Goal: Task Accomplishment & Management: Manage account settings

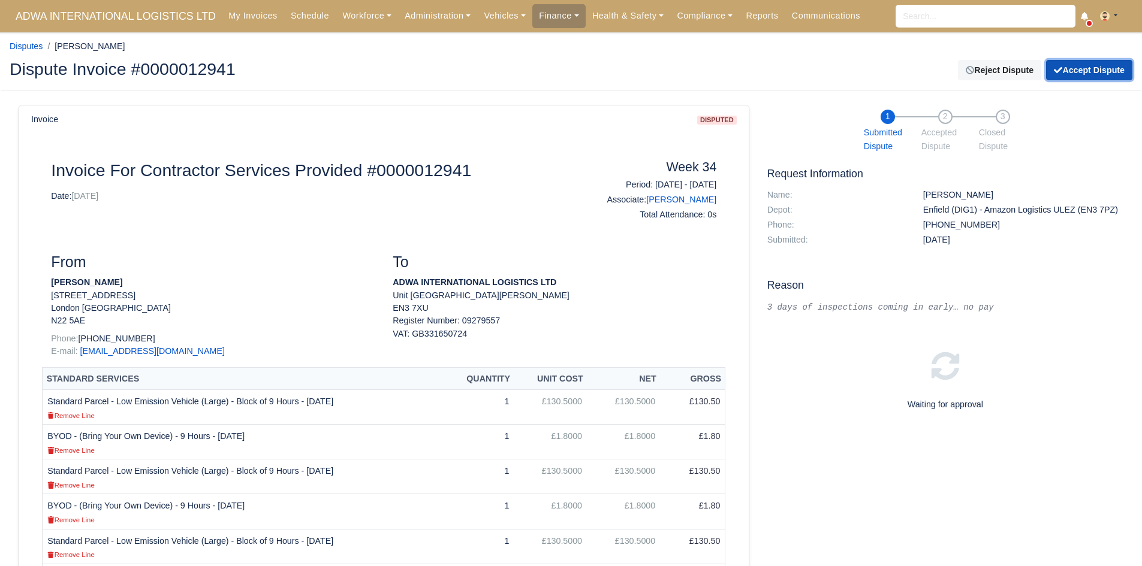
click at [1093, 75] on button "Accept Dispute" at bounding box center [1089, 70] width 86 height 20
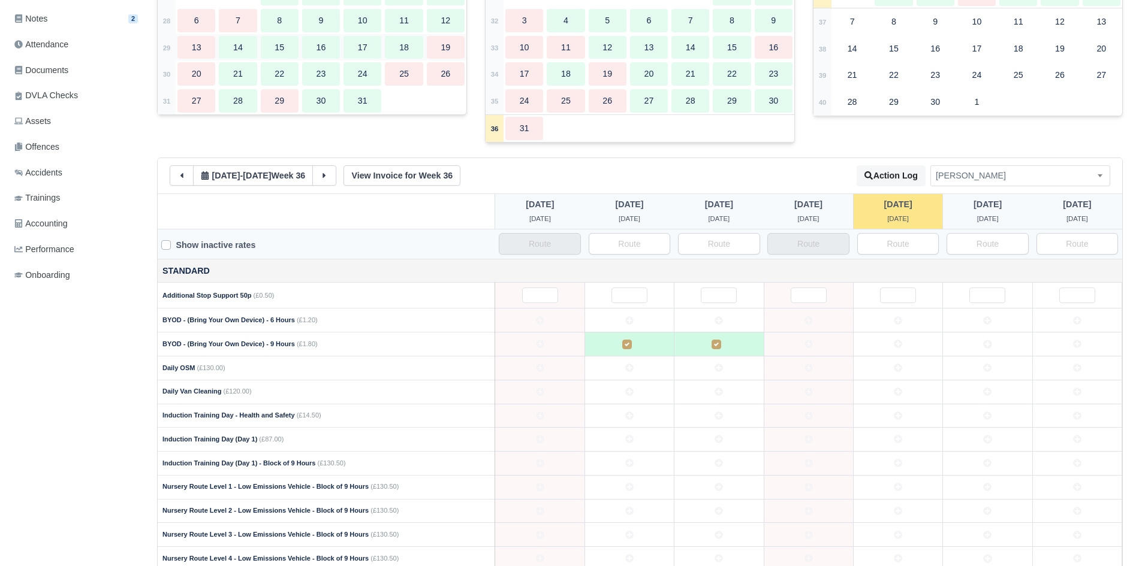
scroll to position [283, 0]
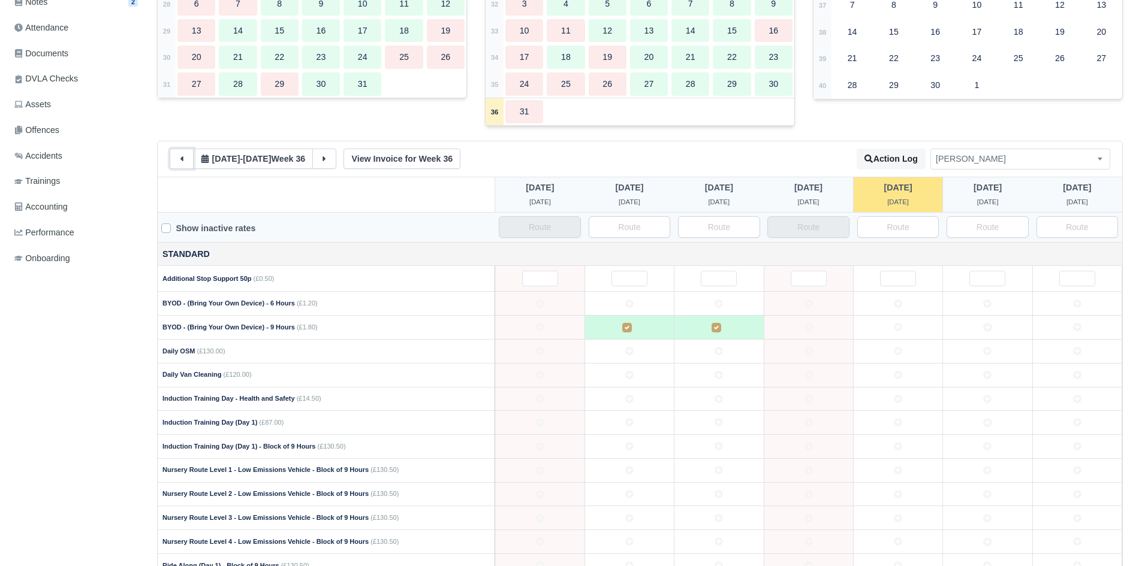
click at [186, 164] on button at bounding box center [182, 159] width 24 height 20
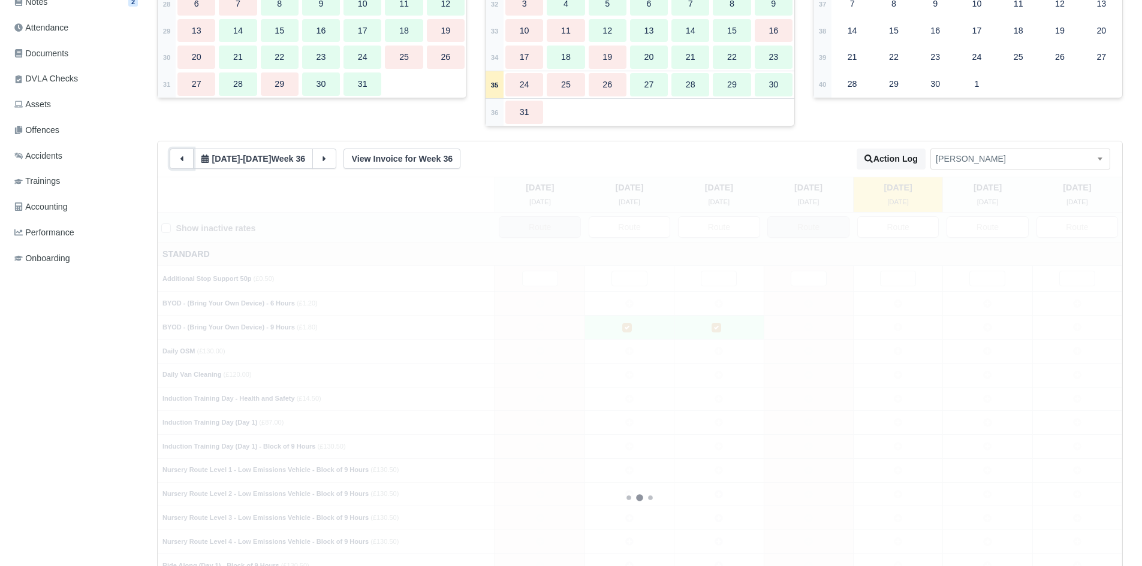
type input "1"
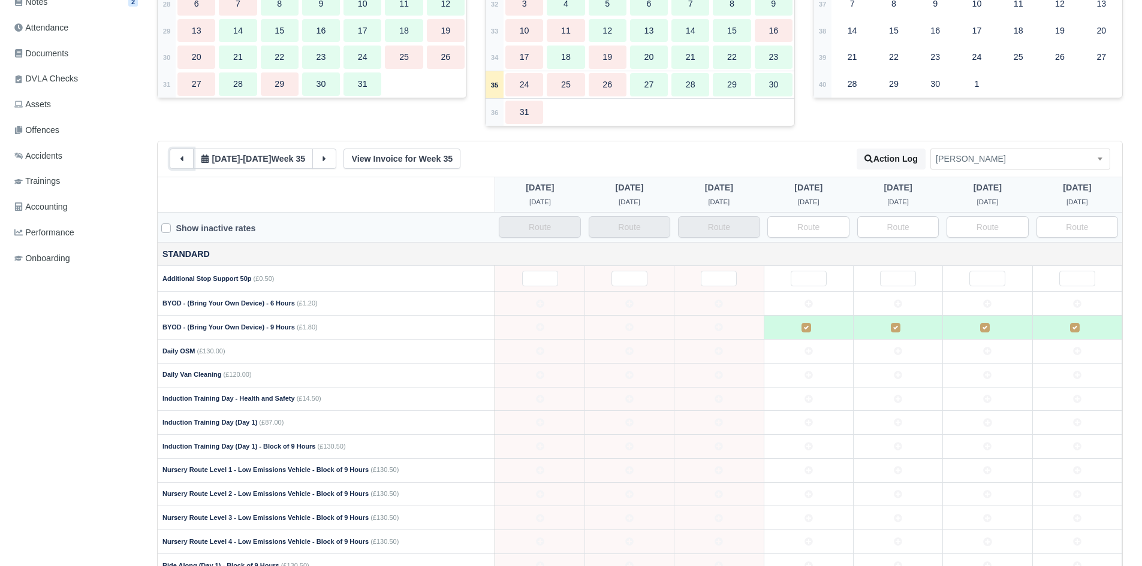
click at [186, 164] on button at bounding box center [182, 159] width 24 height 20
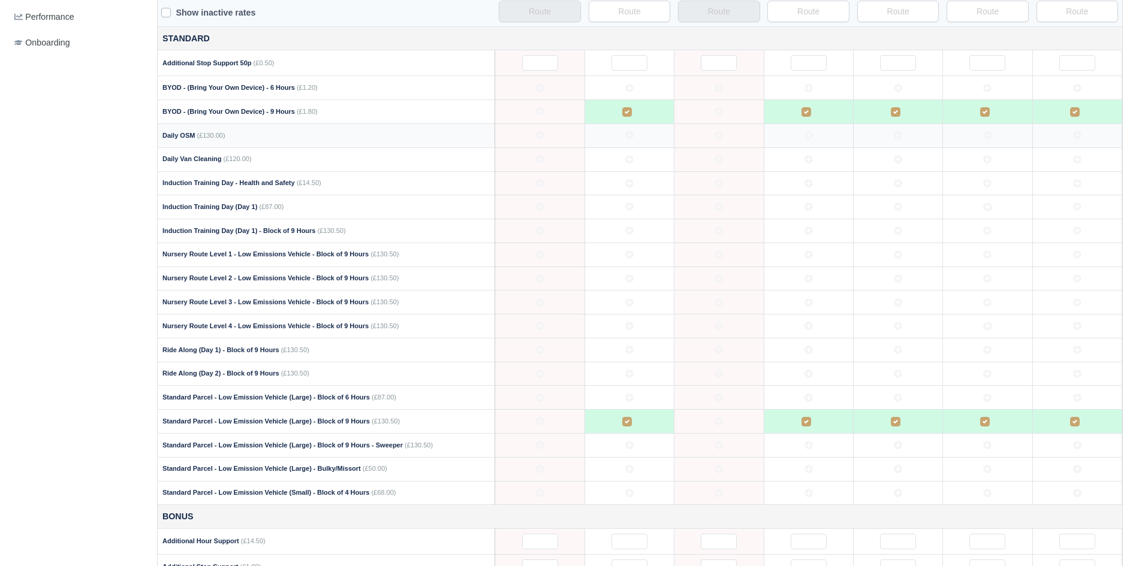
scroll to position [552, 0]
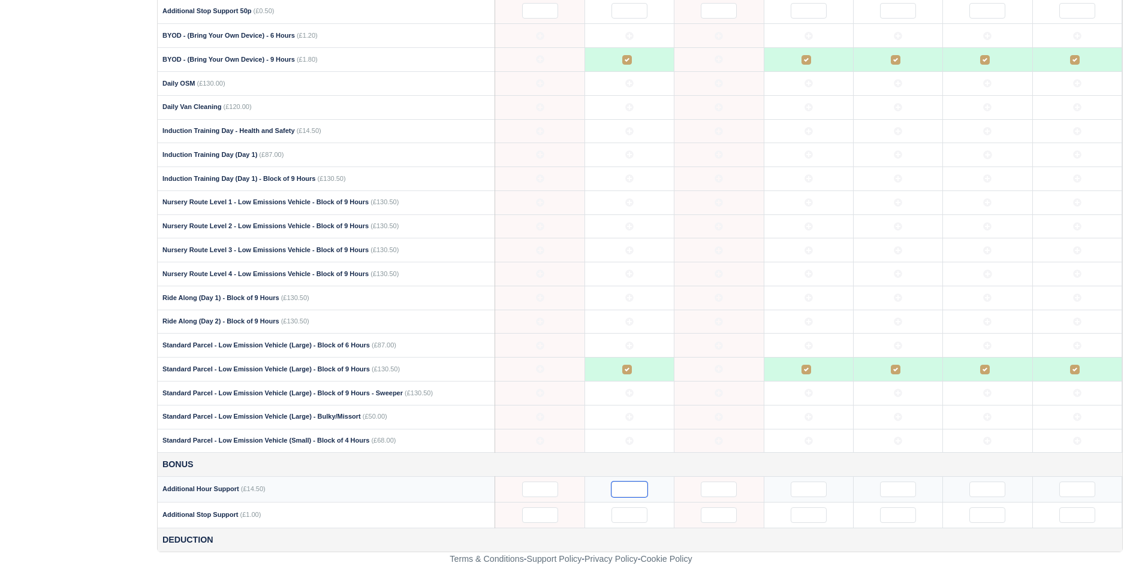
click at [625, 489] on input "text" at bounding box center [629, 490] width 36 height 16
type input "3"
click at [135, 231] on div "Details Timesheet Invoices Wallet Customer Escalations Notes 2 Attendance" at bounding box center [79, 75] width 138 height 956
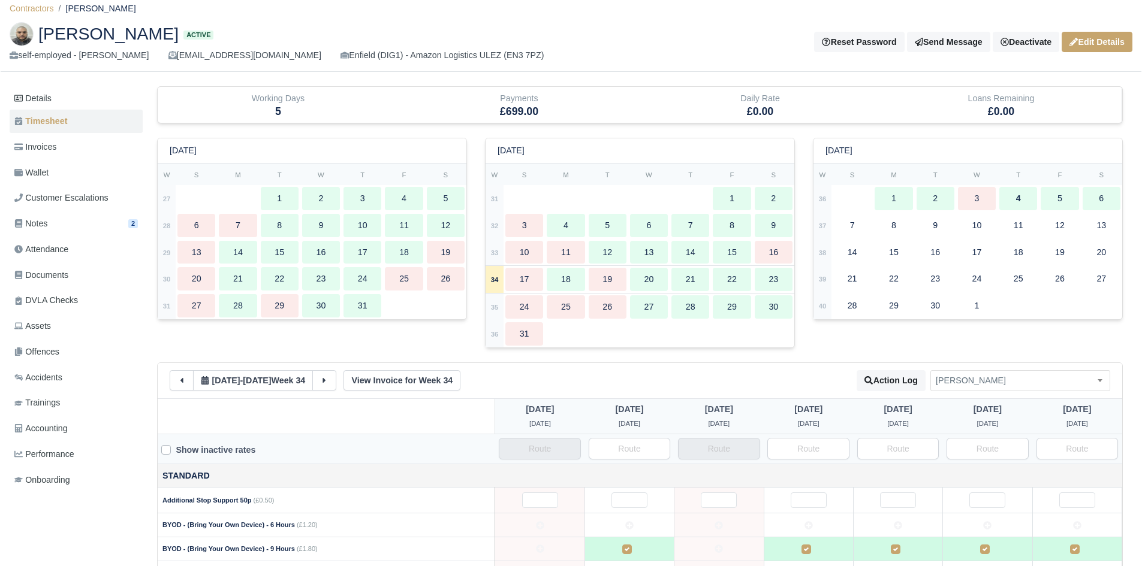
scroll to position [0, 0]
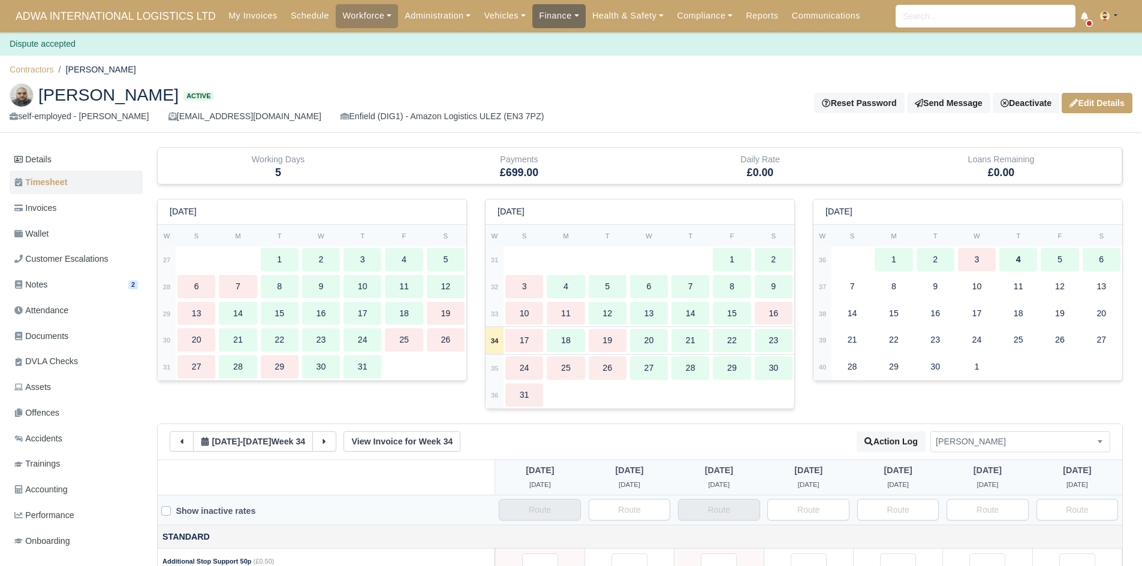
click at [534, 11] on link "Finance" at bounding box center [558, 15] width 53 height 23
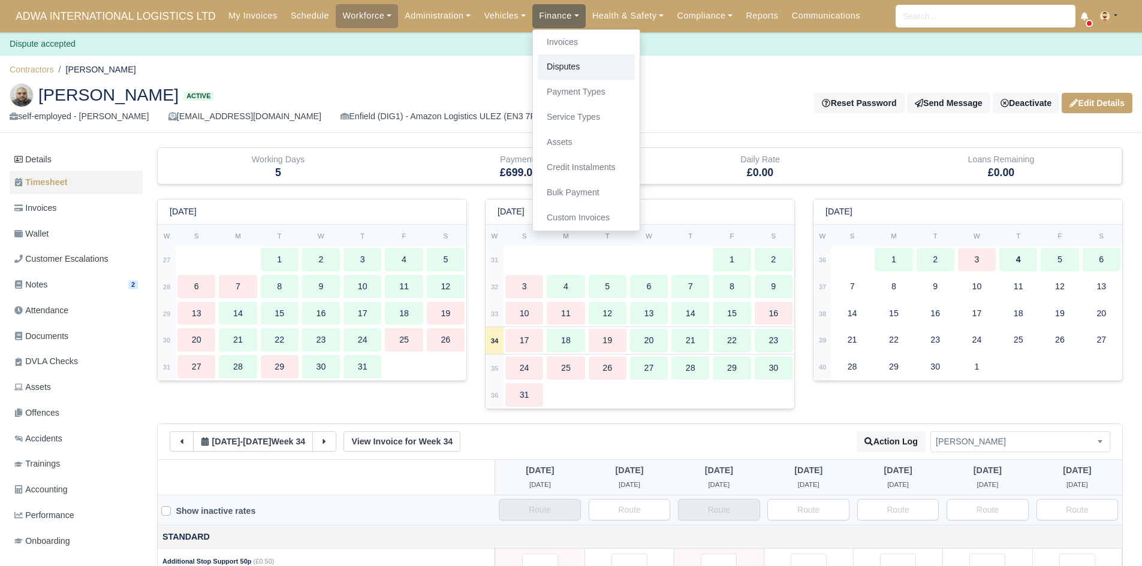
click at [579, 71] on link "Disputes" at bounding box center [586, 67] width 97 height 25
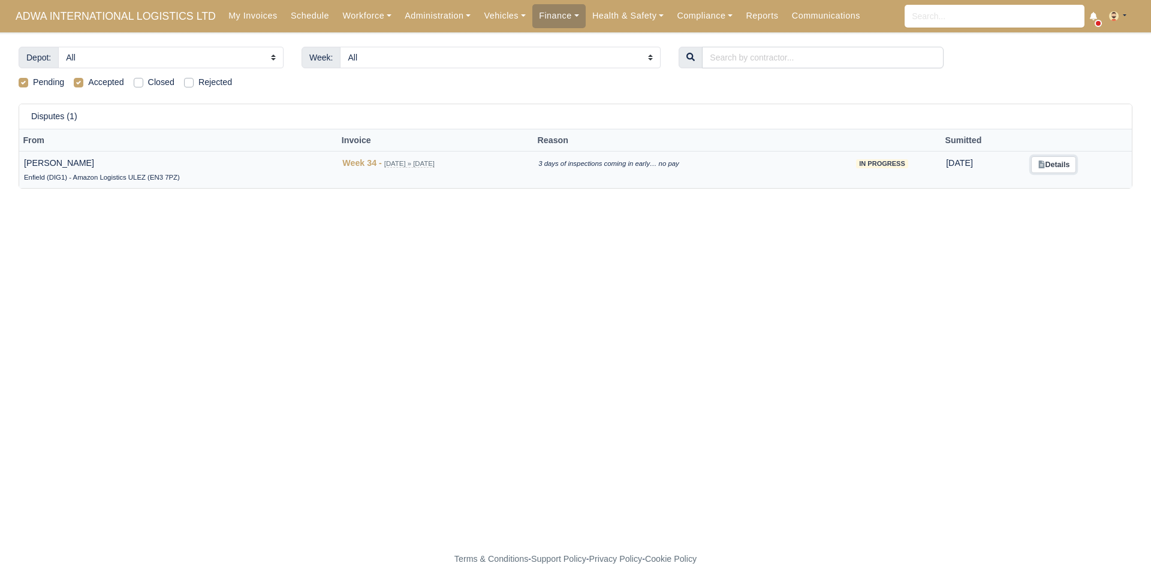
click at [1053, 164] on link "Details" at bounding box center [1053, 164] width 45 height 17
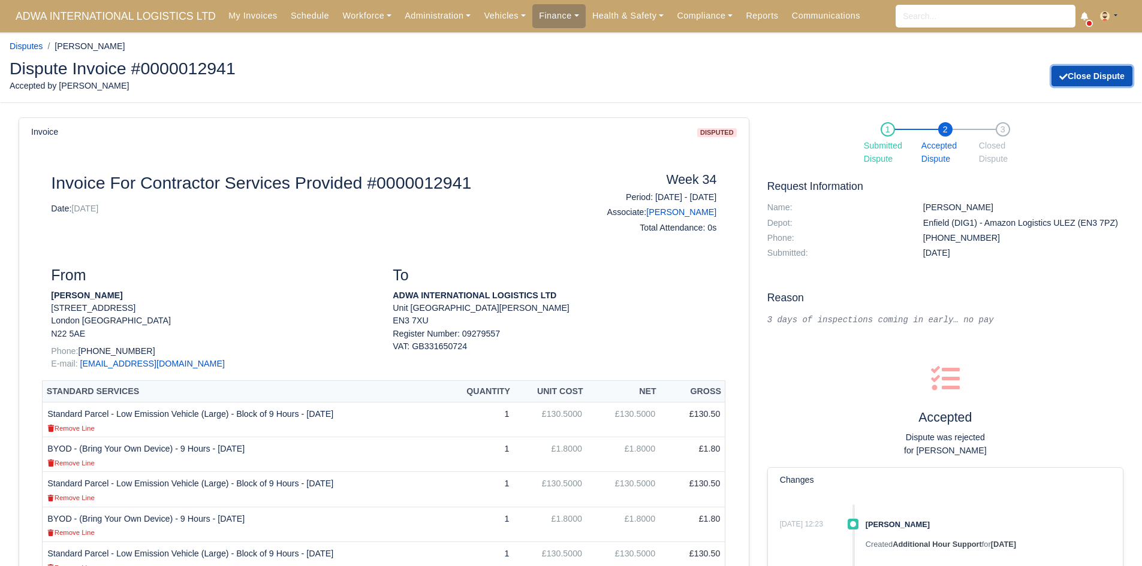
click at [1112, 79] on button "Close Dispute" at bounding box center [1091, 76] width 81 height 20
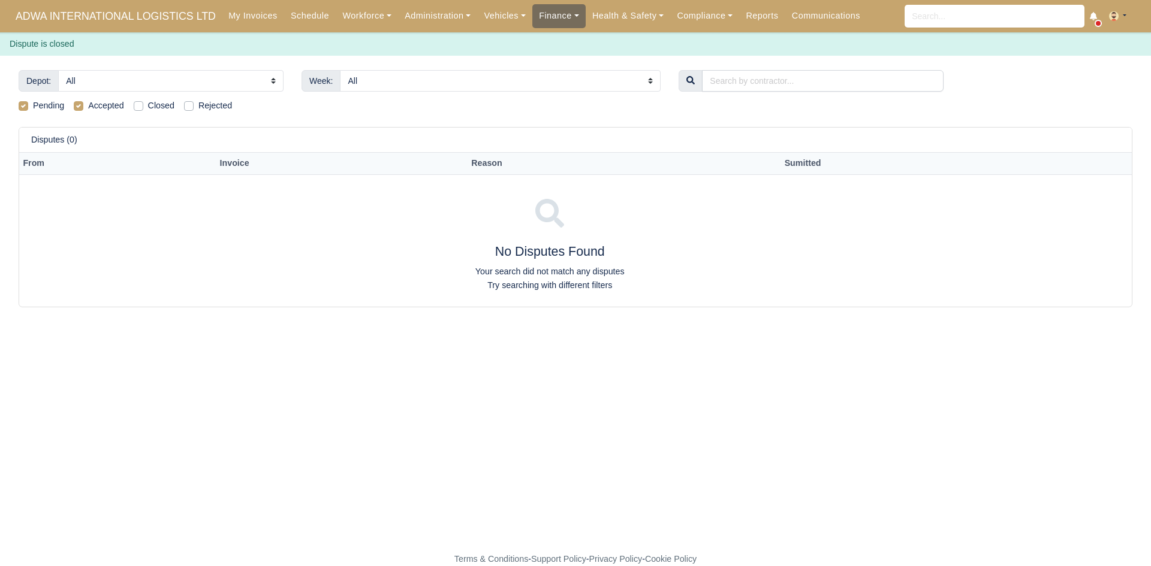
click at [536, 20] on link "Finance" at bounding box center [558, 15] width 53 height 23
click at [538, 35] on link "Invoices" at bounding box center [586, 42] width 97 height 25
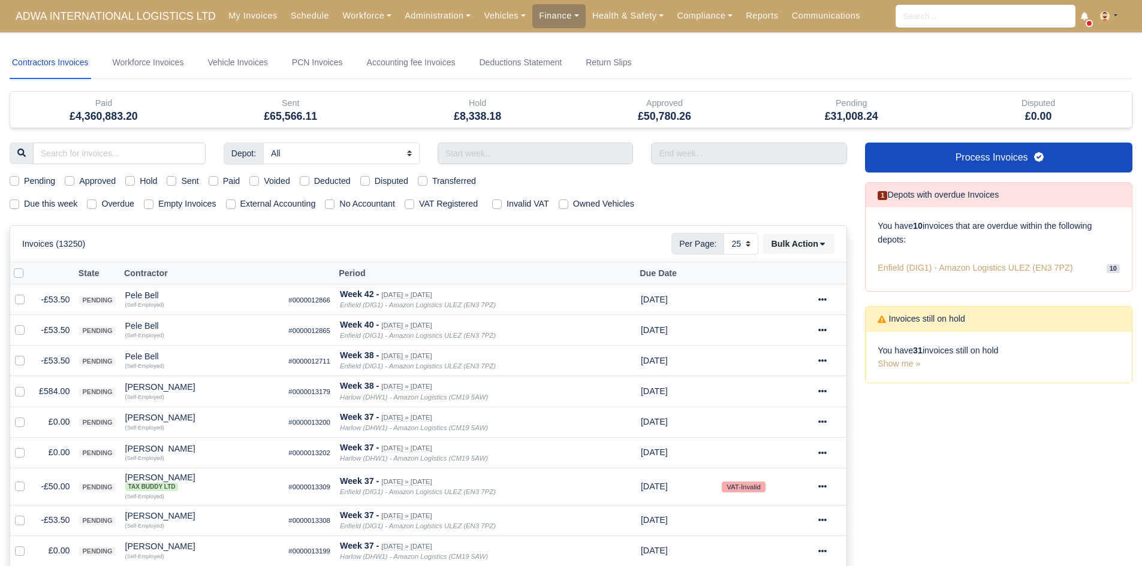
select select "25"
click at [67, 203] on label "Due this week" at bounding box center [50, 204] width 53 height 14
click at [19, 203] on input "Due this week" at bounding box center [15, 202] width 10 height 10
checkbox input "true"
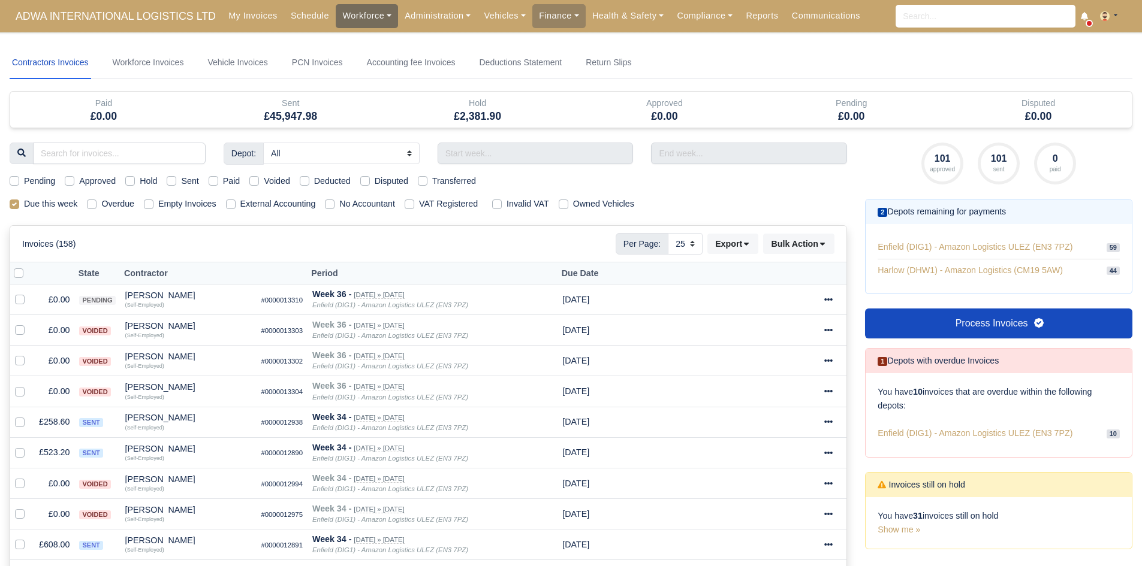
click at [370, 10] on link "Workforce" at bounding box center [367, 15] width 62 height 23
click at [357, 39] on link "Manpower" at bounding box center [389, 42] width 97 height 25
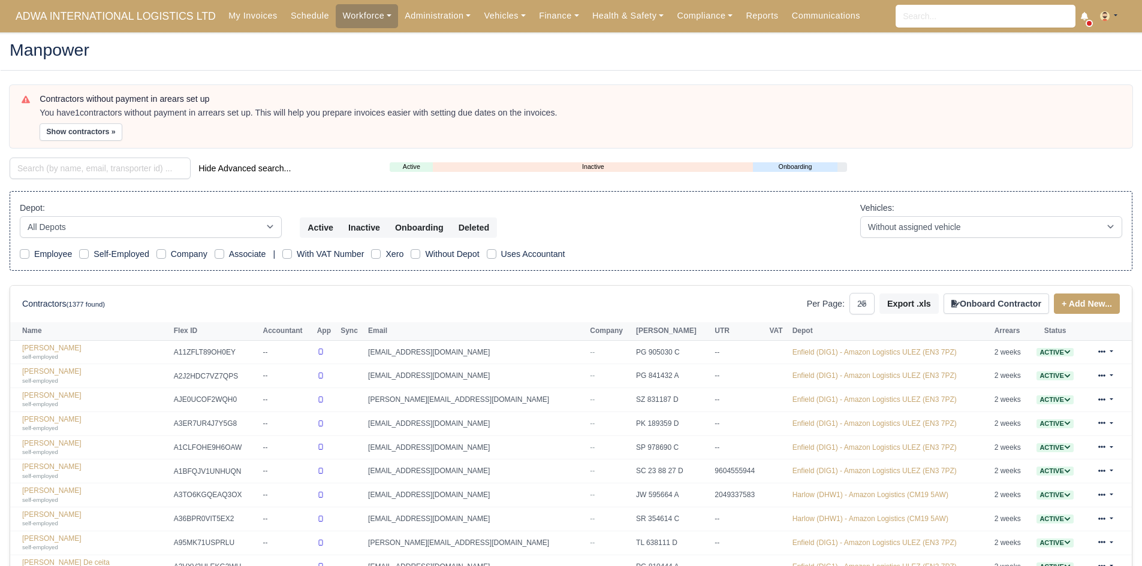
select select "25"
click at [80, 131] on button "Show contractors »" at bounding box center [81, 131] width 83 height 17
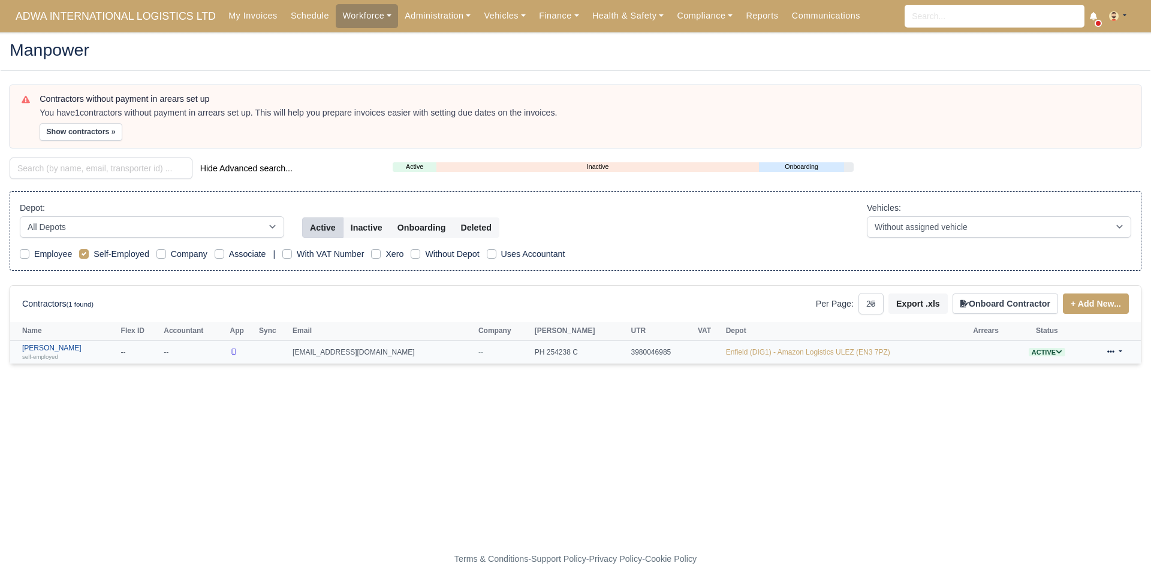
click at [52, 350] on link "[PERSON_NAME] self-employed" at bounding box center [68, 352] width 93 height 17
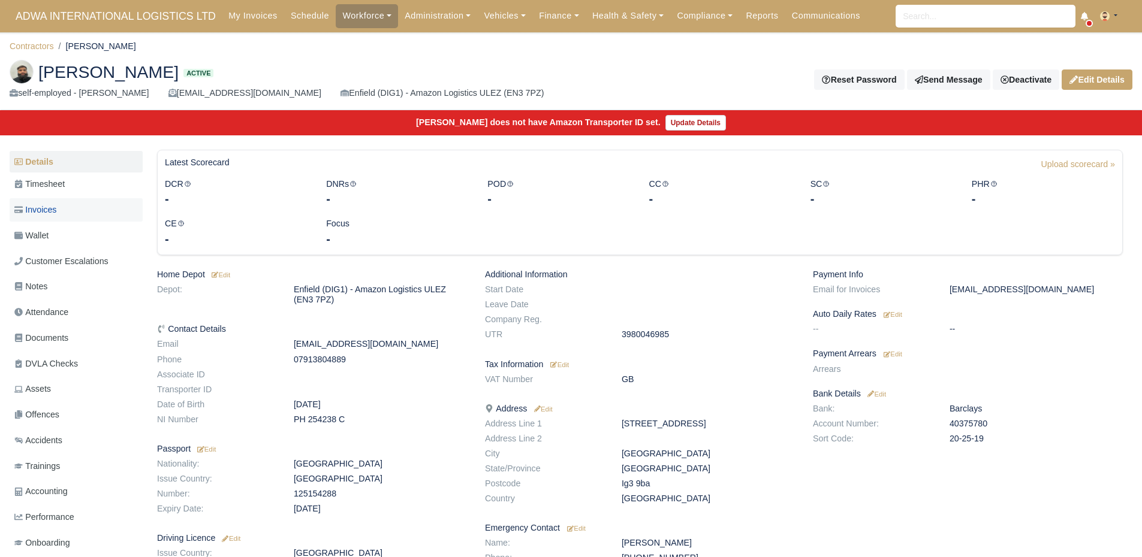
click at [64, 209] on link "Invoices" at bounding box center [76, 209] width 133 height 23
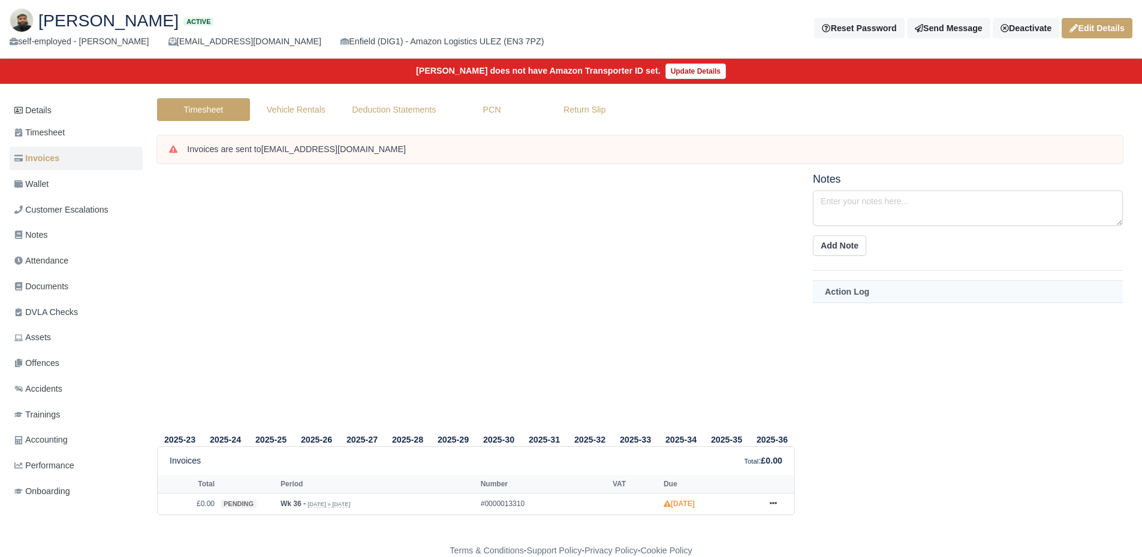
scroll to position [50, 0]
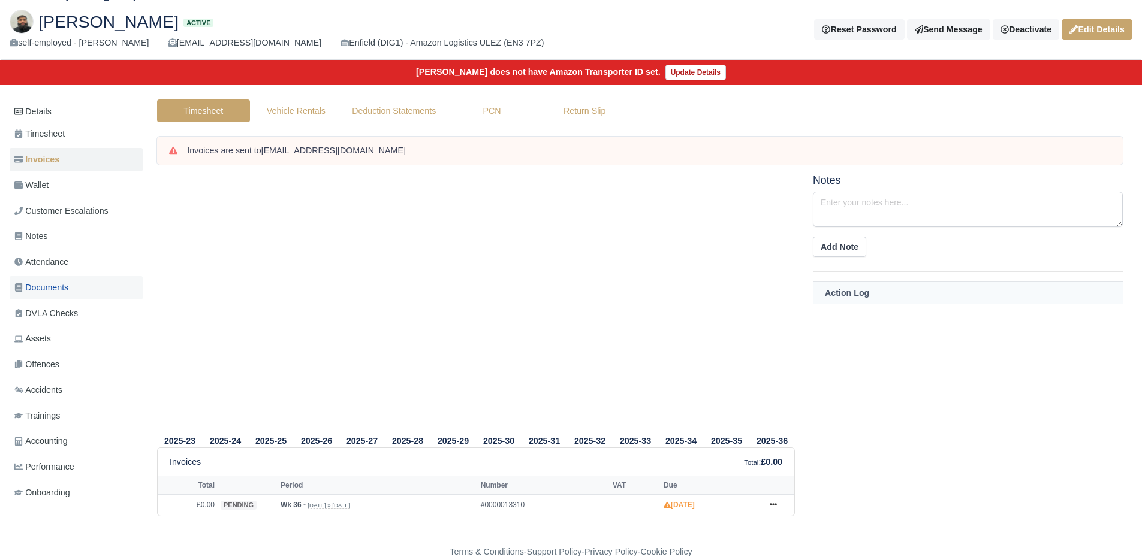
click at [74, 289] on link "Documents" at bounding box center [76, 287] width 133 height 23
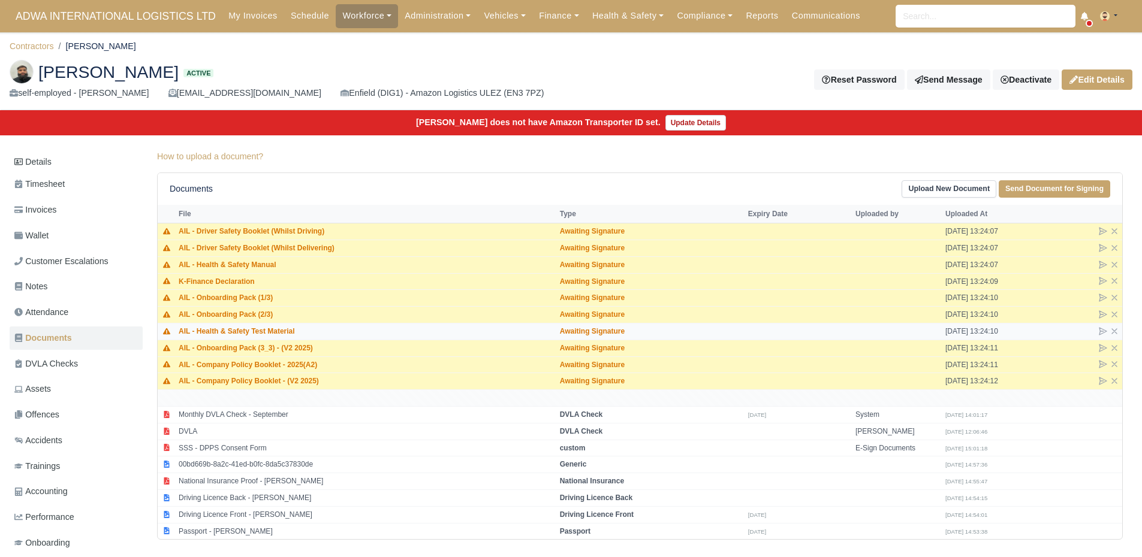
scroll to position [35, 0]
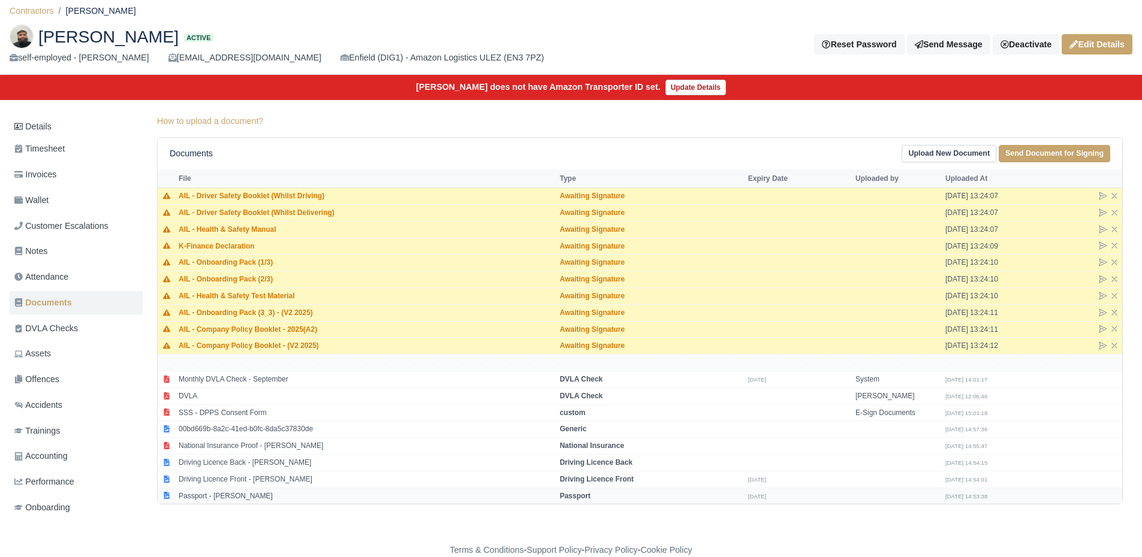
click at [245, 500] on td "Passport - [PERSON_NAME]" at bounding box center [366, 496] width 381 height 16
select select "passport"
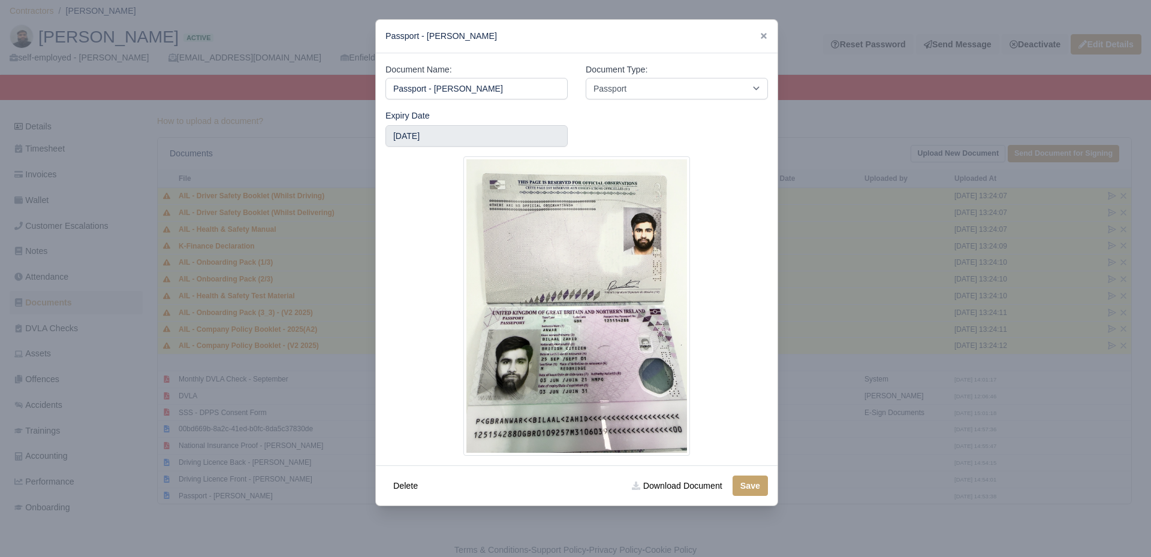
click at [249, 494] on div at bounding box center [575, 278] width 1151 height 557
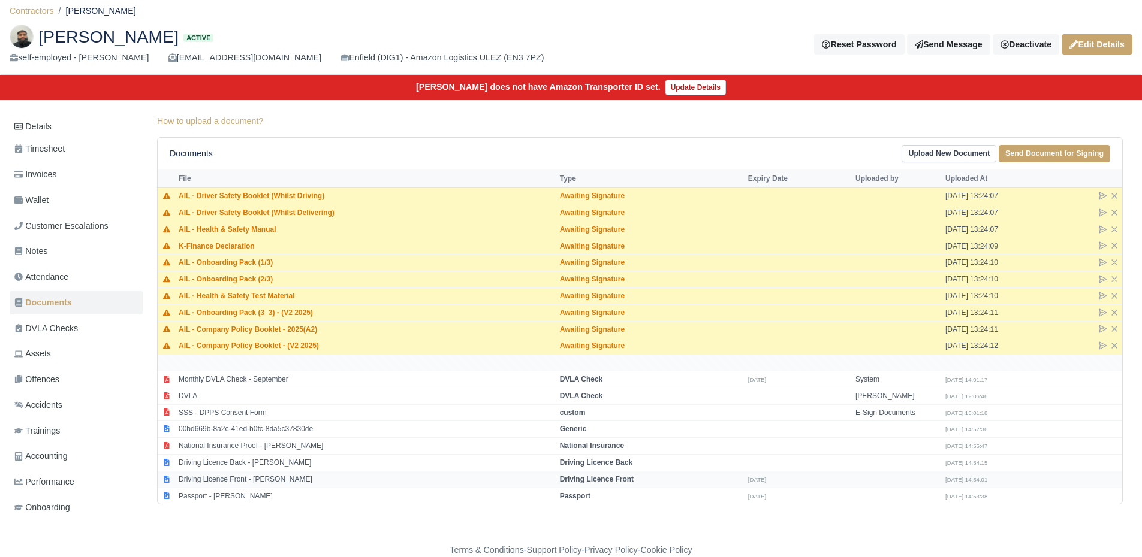
click at [236, 485] on td "Driving Licence Front - Bilaal Anwar" at bounding box center [366, 479] width 381 height 17
select select "driving-licence-front"
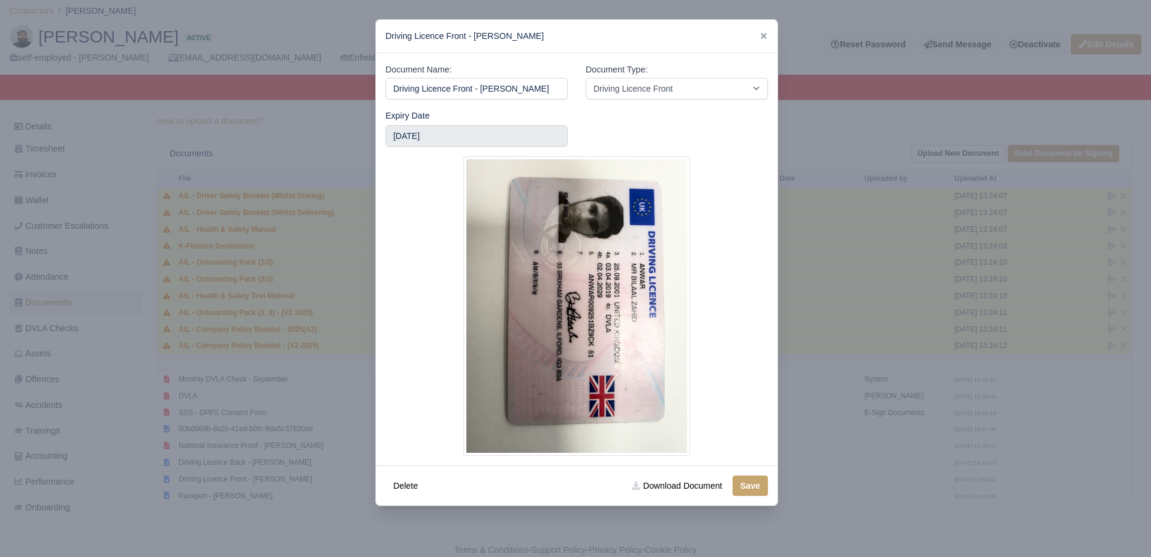
click at [237, 486] on div at bounding box center [575, 278] width 1151 height 557
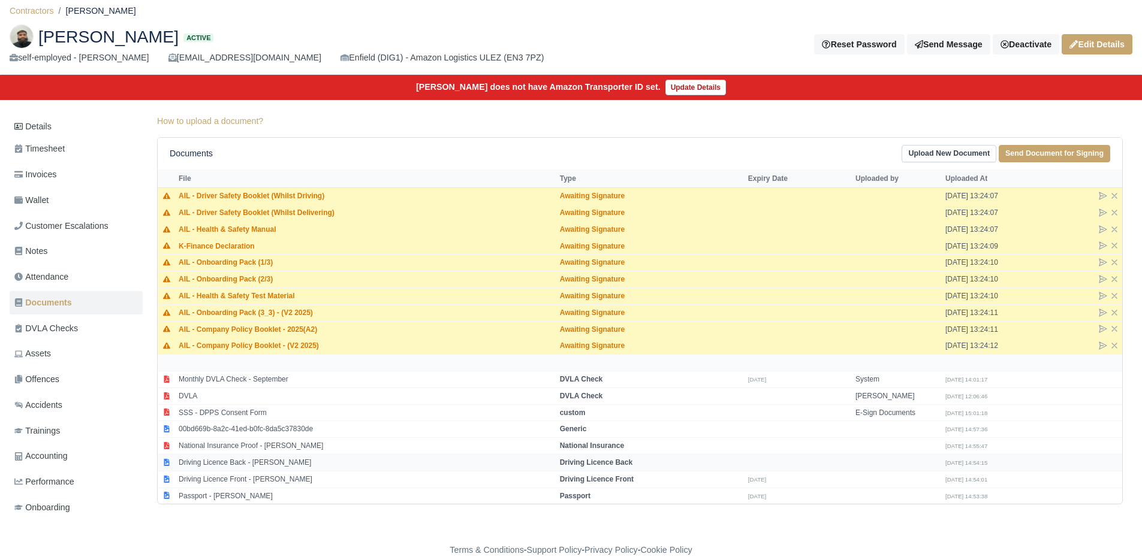
click at [247, 466] on td "Driving Licence Back - Bilaal Anwar" at bounding box center [366, 462] width 381 height 17
select select "driving-licence-back"
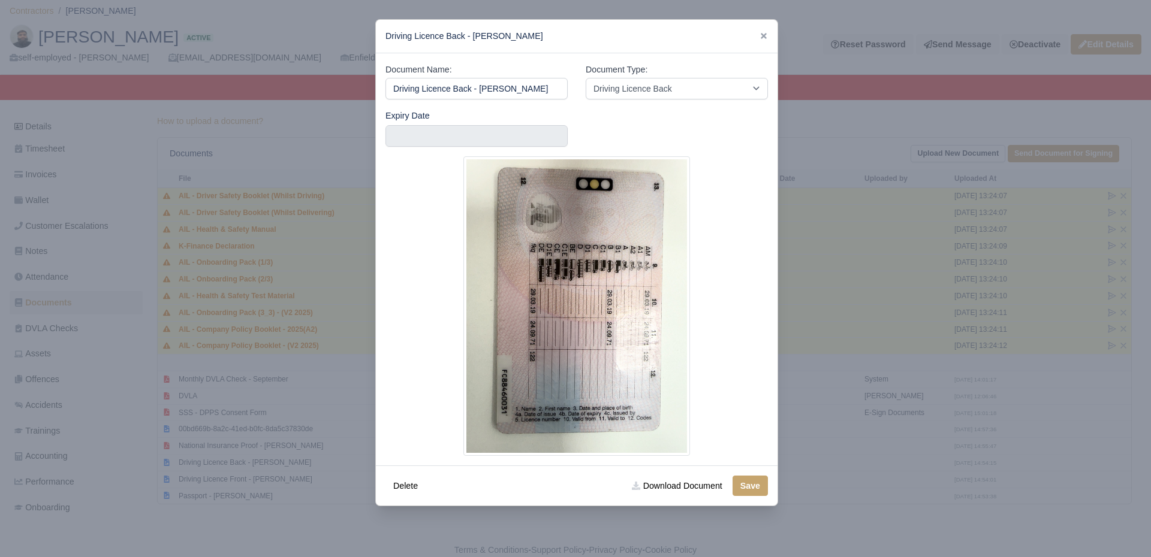
click at [247, 465] on div at bounding box center [575, 278] width 1151 height 557
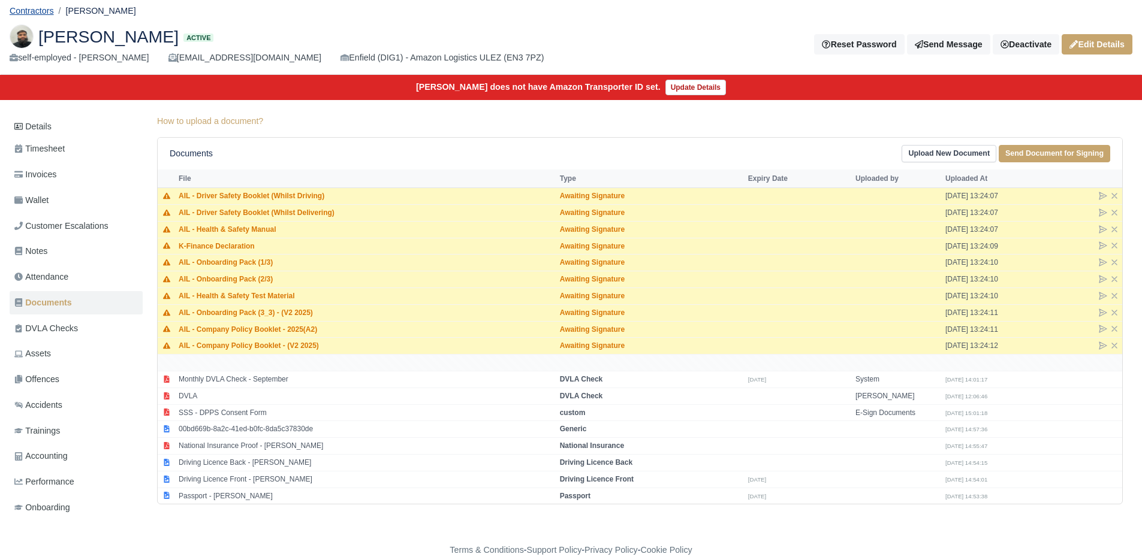
click at [46, 6] on link "Contractors" at bounding box center [32, 11] width 44 height 10
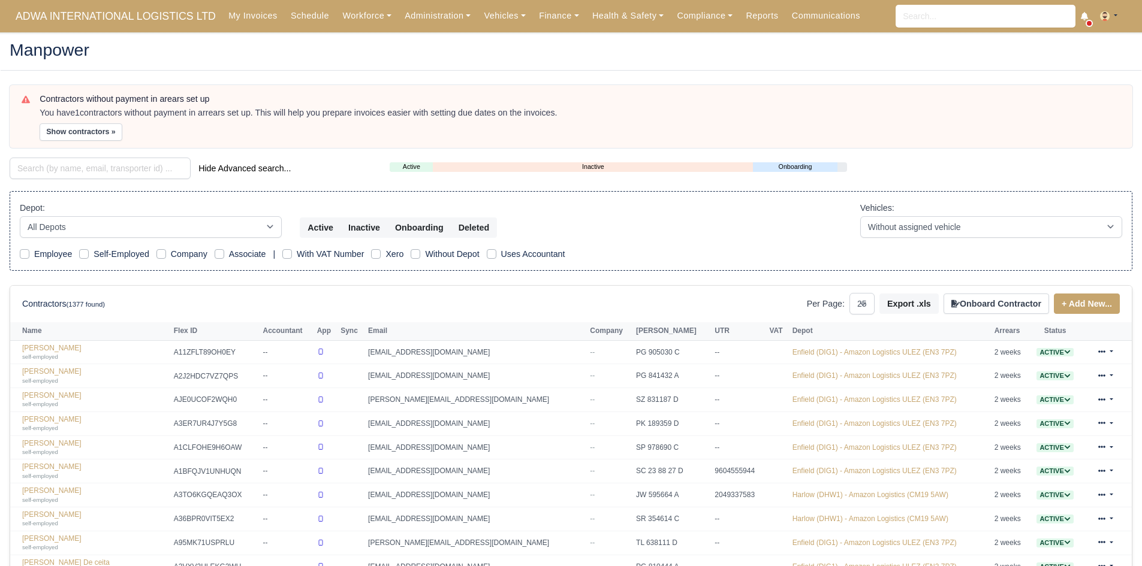
select select "25"
click at [98, 136] on button "Show contractors »" at bounding box center [81, 131] width 83 height 17
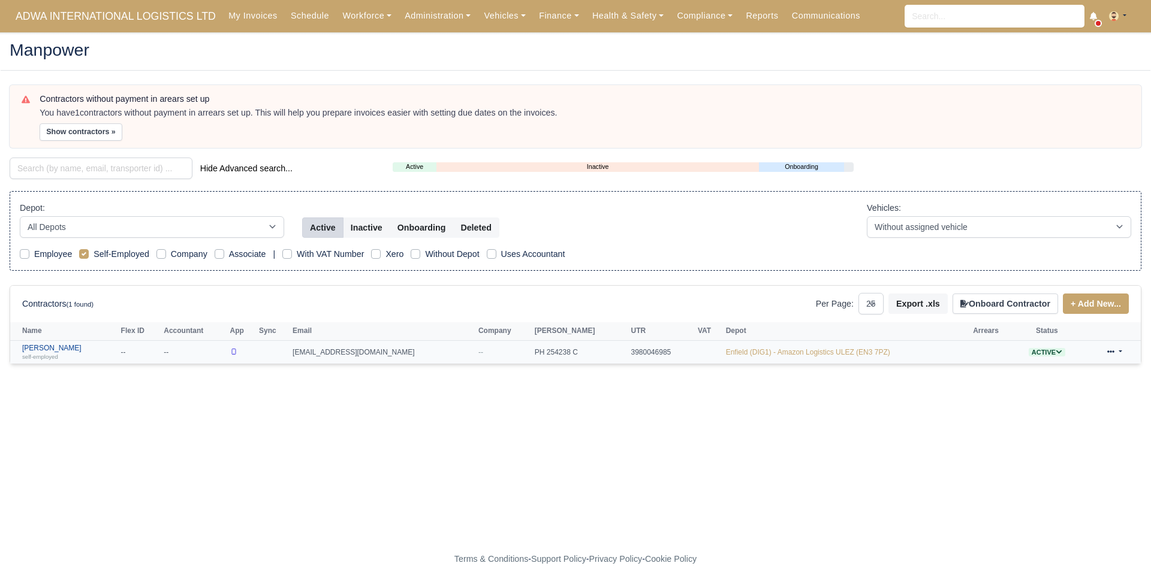
click at [49, 352] on div "self-employed" at bounding box center [68, 356] width 93 height 8
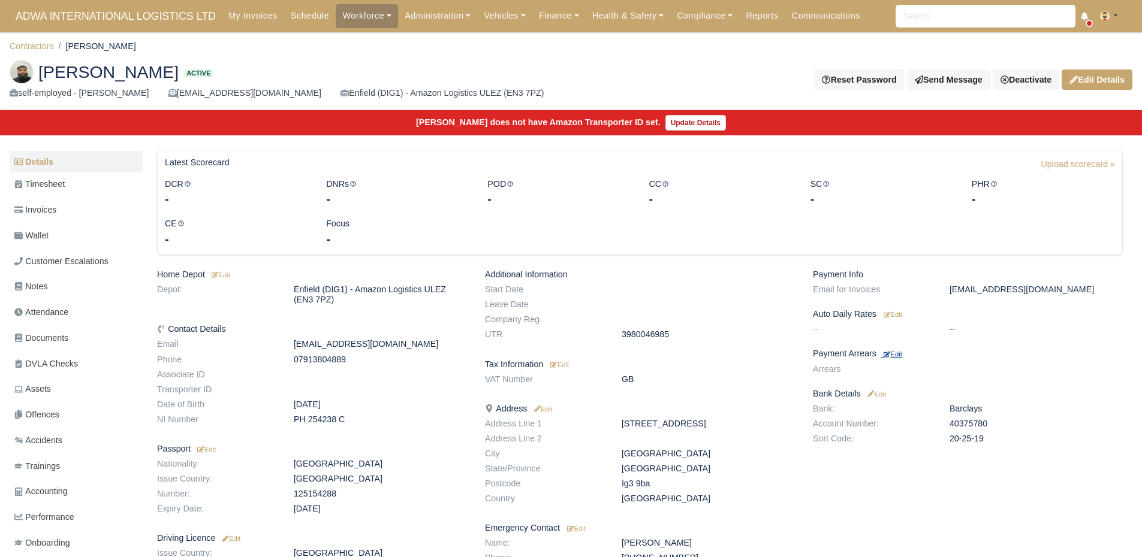
click at [896, 357] on small "Edit" at bounding box center [892, 354] width 19 height 7
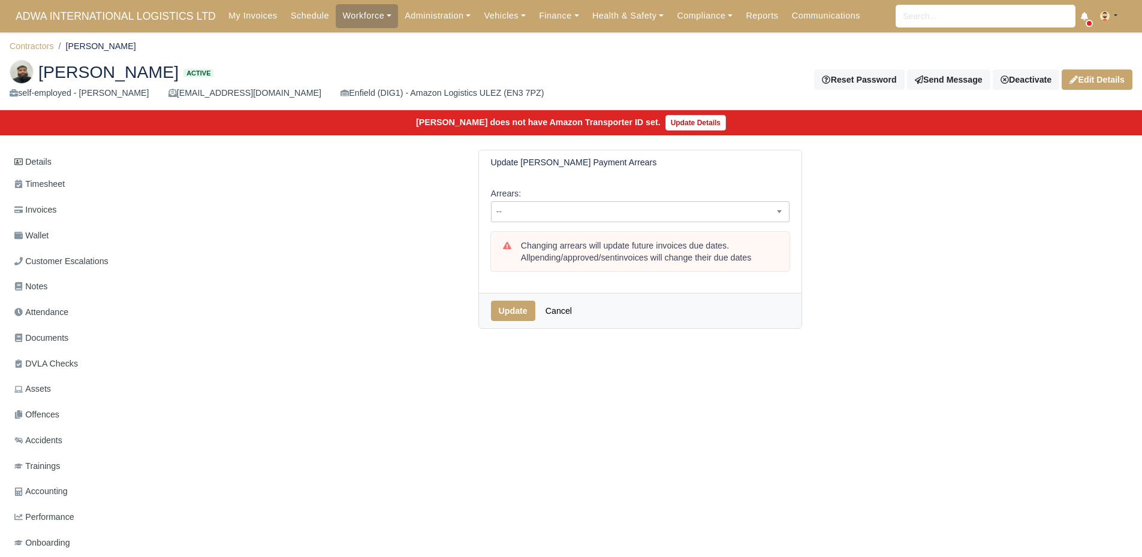
click at [673, 217] on span "--" at bounding box center [639, 211] width 297 height 15
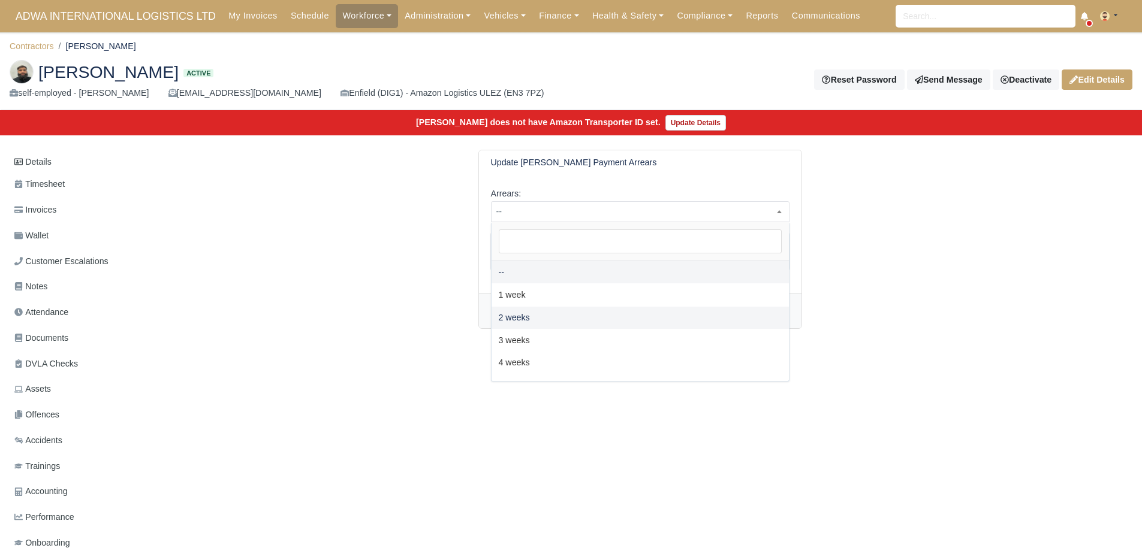
select select "2W"
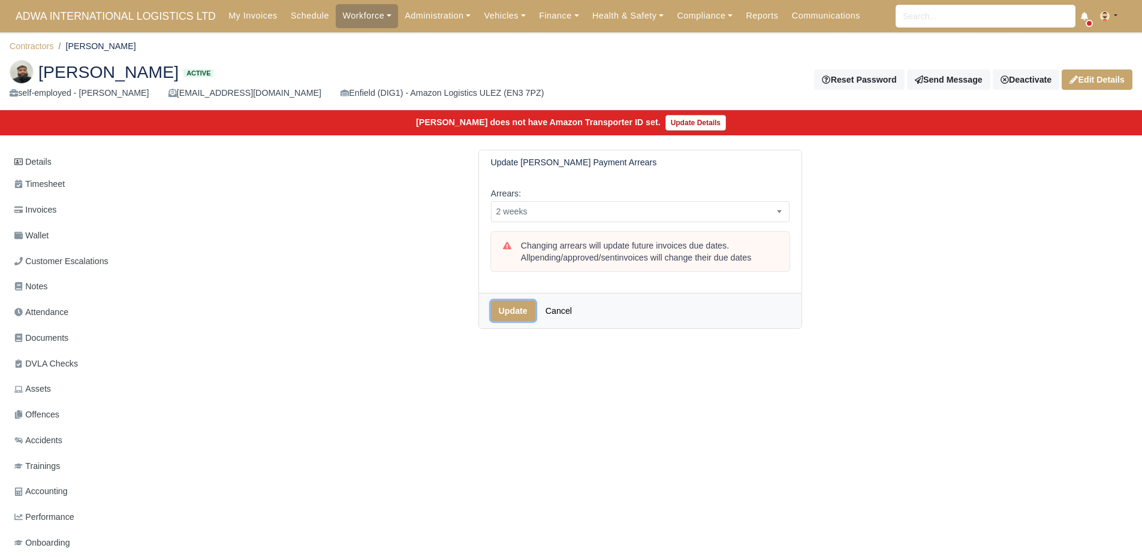
click at [502, 310] on button "Update" at bounding box center [513, 311] width 44 height 20
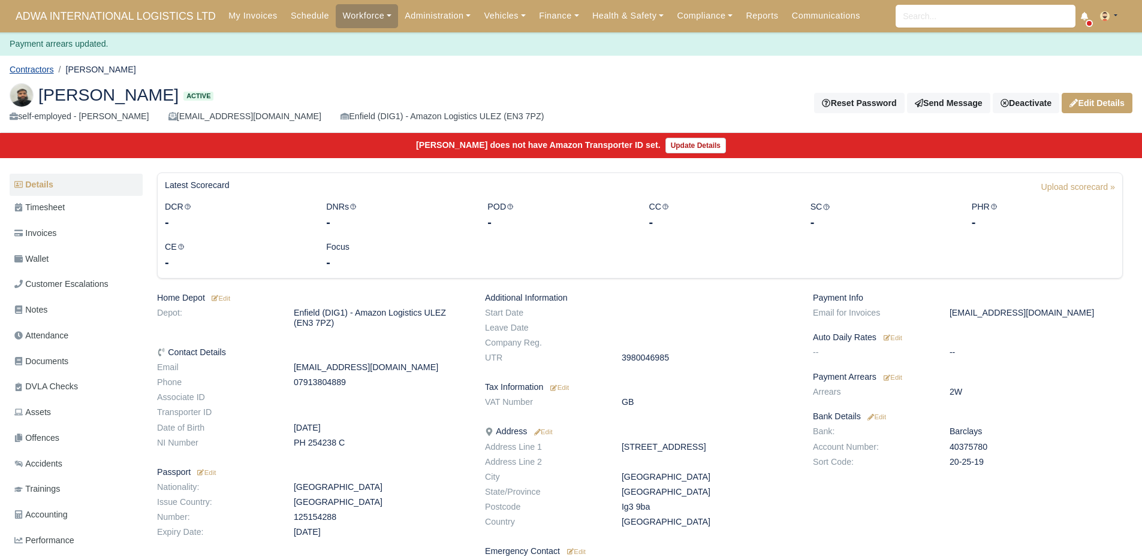
click at [29, 67] on link "Contractors" at bounding box center [32, 70] width 44 height 10
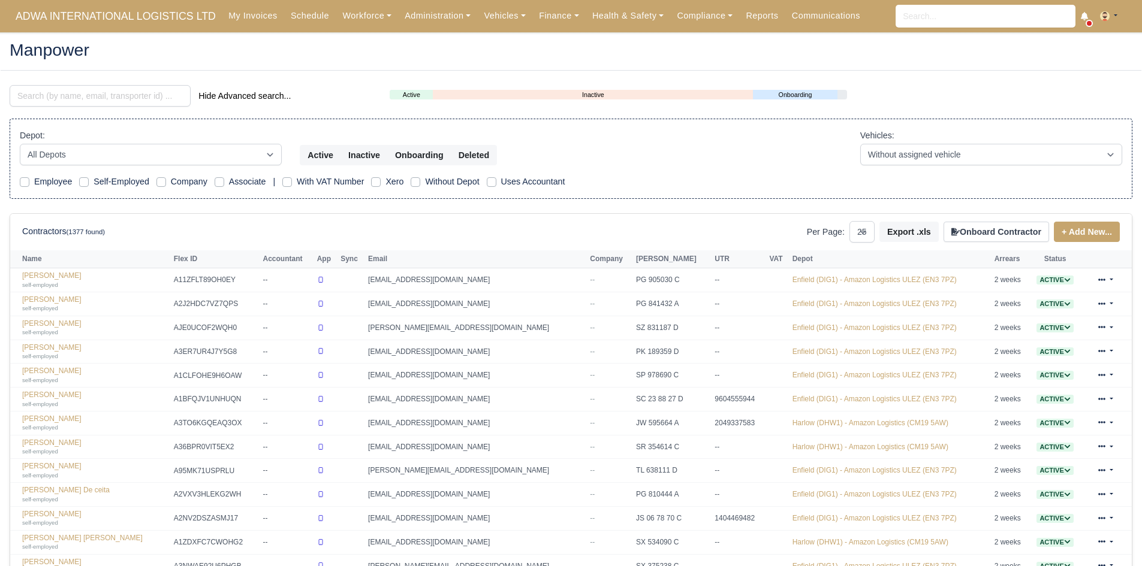
select select "25"
click at [532, 16] on link "Finance" at bounding box center [558, 15] width 53 height 23
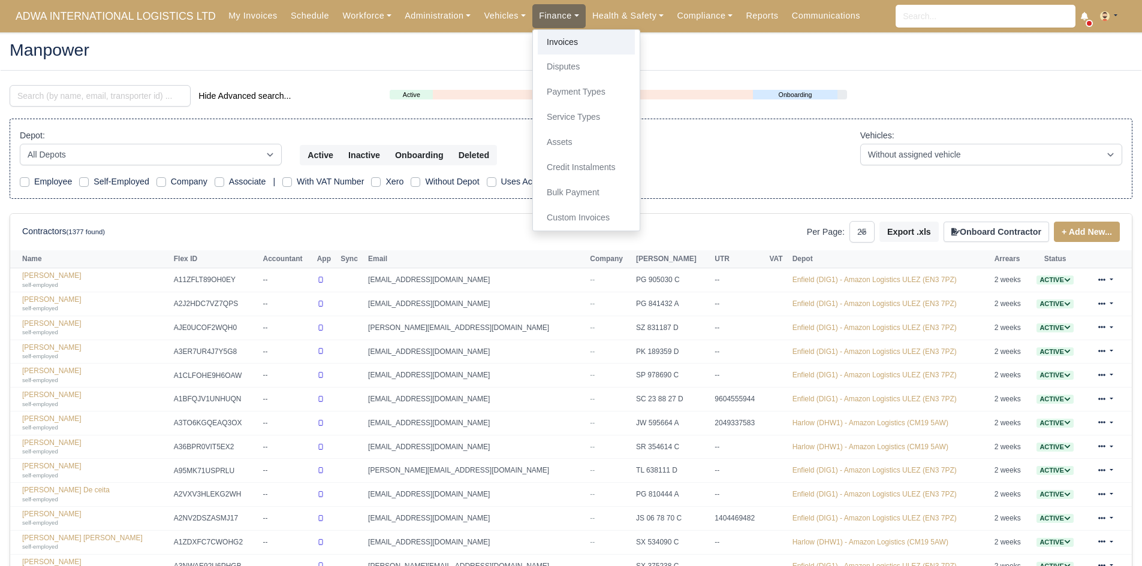
click at [544, 37] on link "Invoices" at bounding box center [586, 42] width 97 height 25
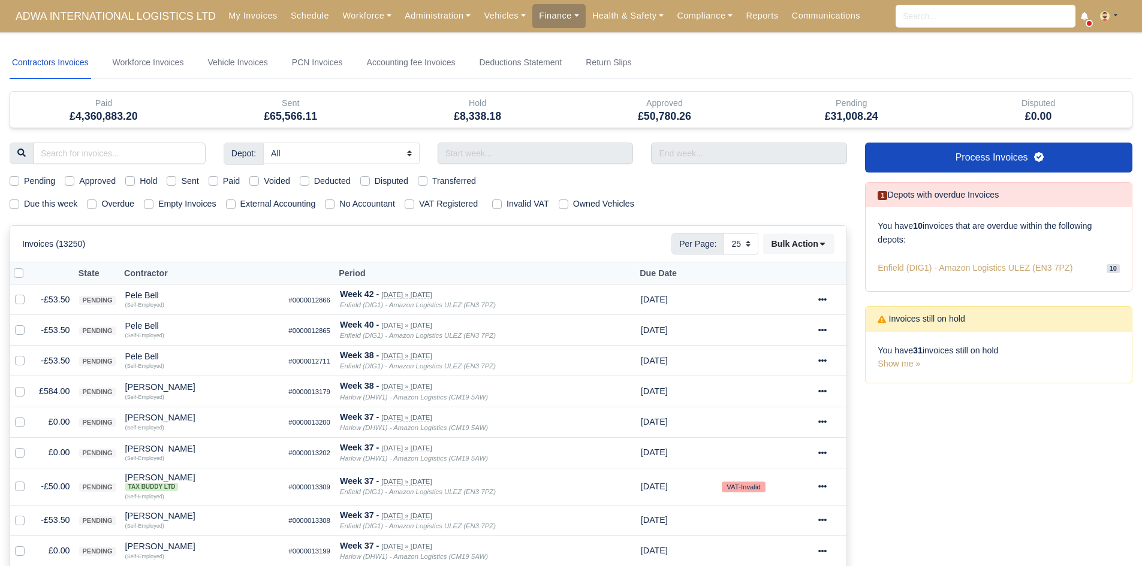
select select "25"
click at [532, 13] on link "Finance" at bounding box center [558, 15] width 53 height 23
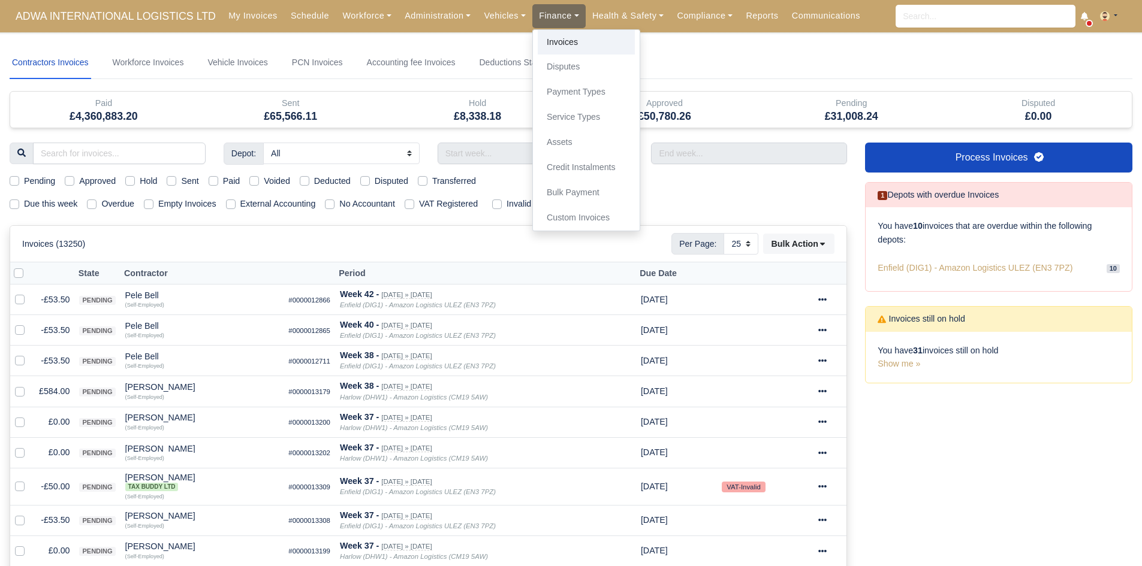
click at [538, 37] on link "Invoices" at bounding box center [586, 42] width 97 height 25
